Goal: Task Accomplishment & Management: Use online tool/utility

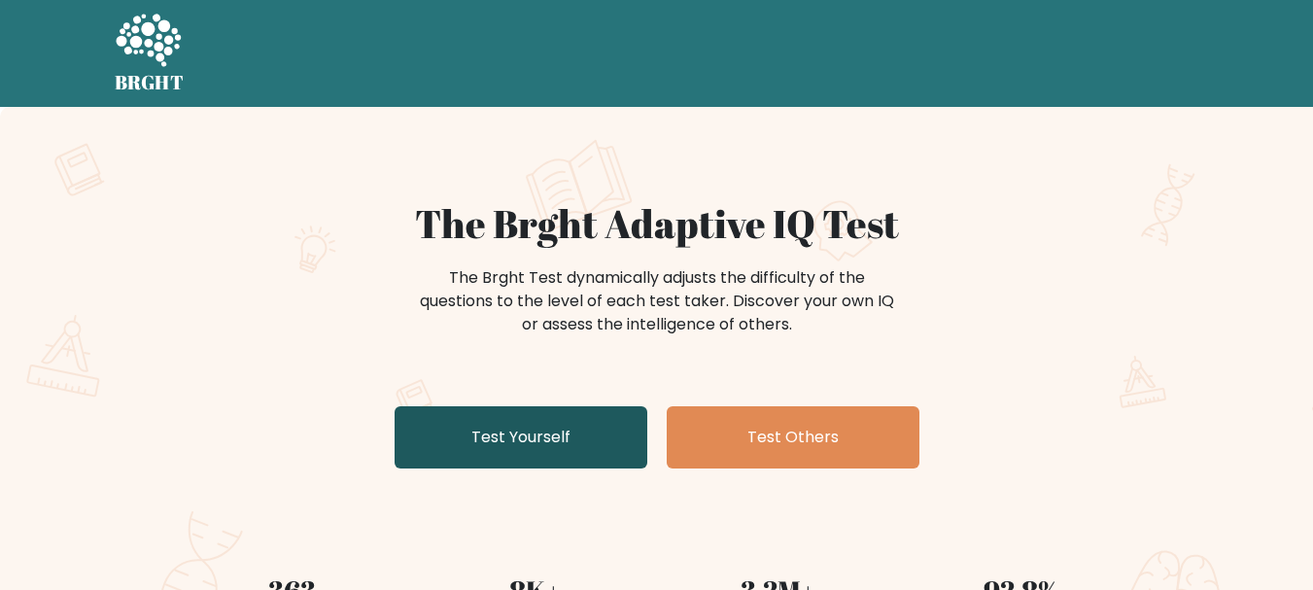
click at [613, 434] on link "Test Yourself" at bounding box center [521, 437] width 253 height 62
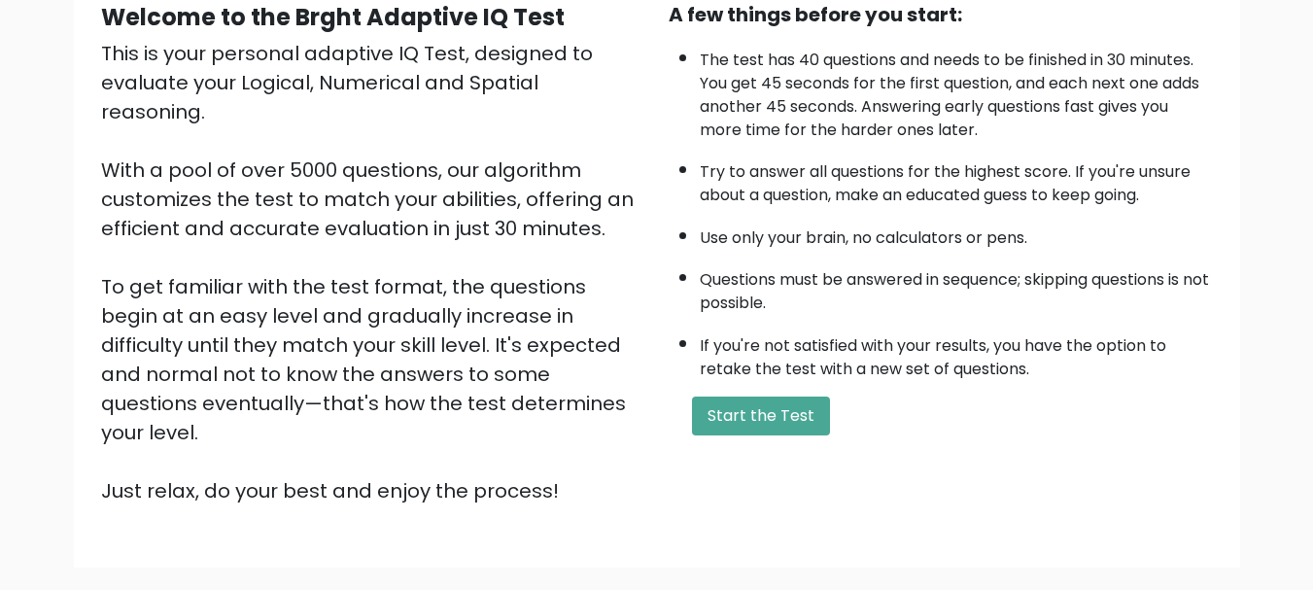
scroll to position [292, 0]
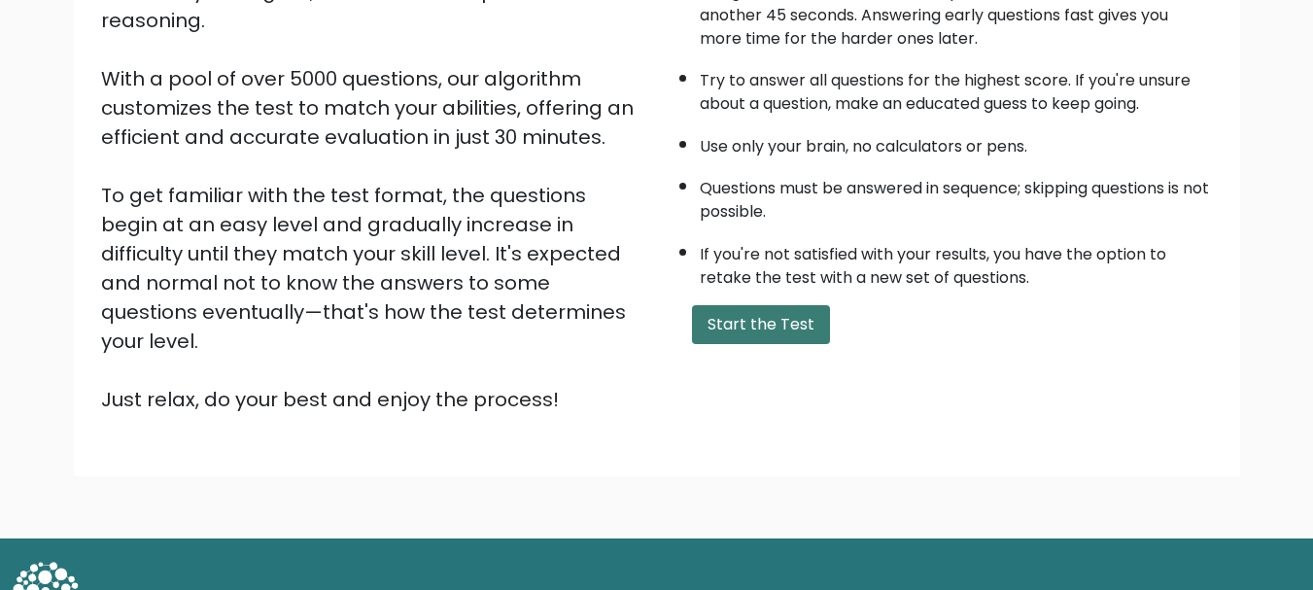
click at [753, 336] on button "Start the Test" at bounding box center [761, 324] width 138 height 39
